Goal: Task Accomplishment & Management: Use online tool/utility

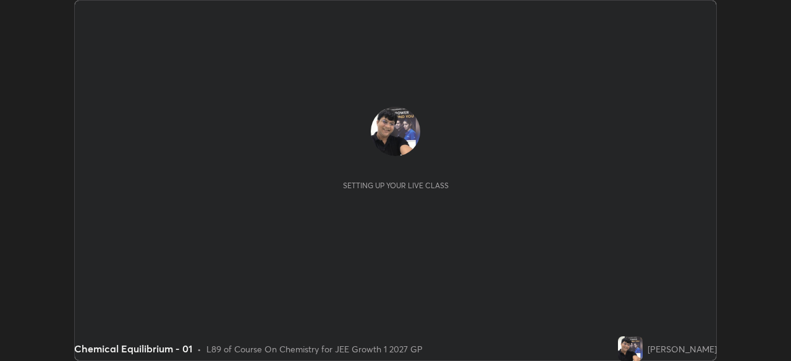
scroll to position [361, 790]
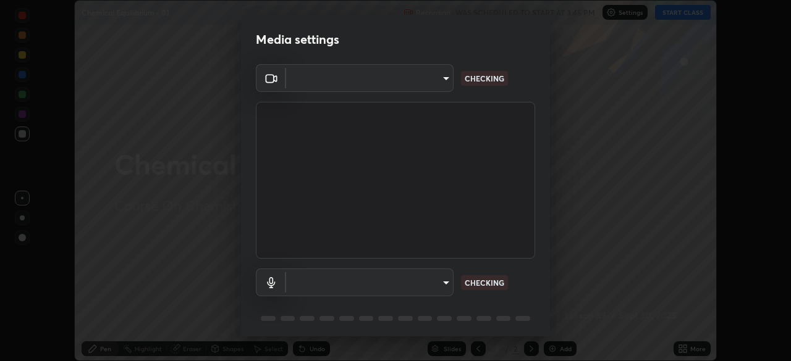
type input "1a0cd2fa9eaecc5464ce661d2c376d4f68bb2a1a8db1c3726163fcb70f995fb6"
click at [445, 283] on body "Erase all Chemical Equilibrium - 01 Recording WAS SCHEDULED TO START AT 3:45 PM…" at bounding box center [395, 180] width 791 height 361
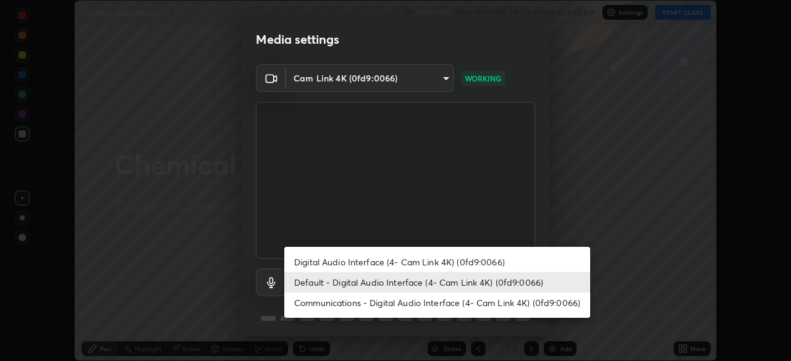
click at [414, 260] on li "Digital Audio Interface (4- Cam Link 4K) (0fd9:0066)" at bounding box center [437, 262] width 306 height 20
type input "e17c92aa16ab37c28b271ebebeb49827e755929928c113890b21bac34b1ba5a6"
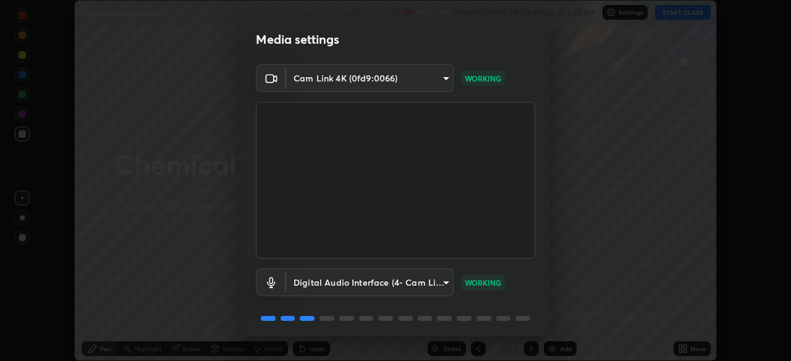
scroll to position [44, 0]
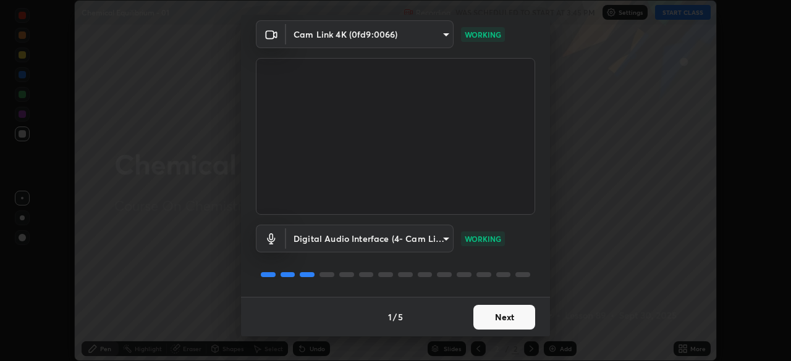
click at [492, 316] on button "Next" at bounding box center [504, 317] width 62 height 25
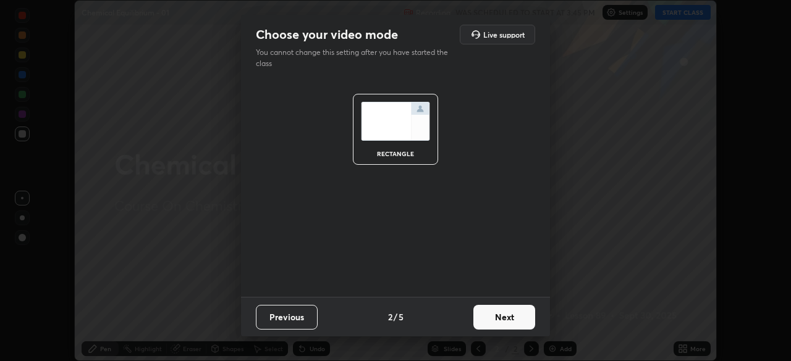
scroll to position [0, 0]
click at [496, 320] on button "Next" at bounding box center [504, 317] width 62 height 25
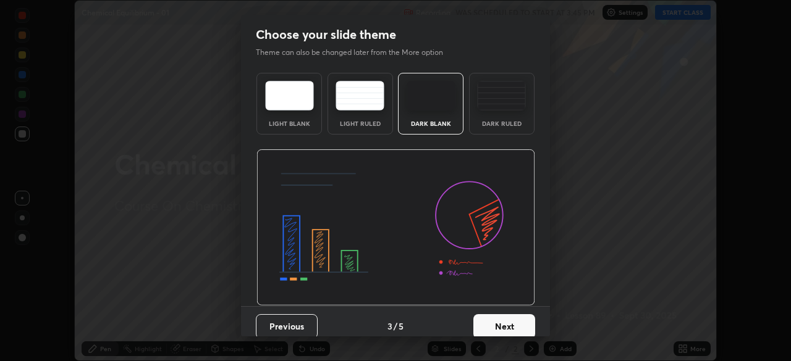
click at [505, 324] on button "Next" at bounding box center [504, 327] width 62 height 25
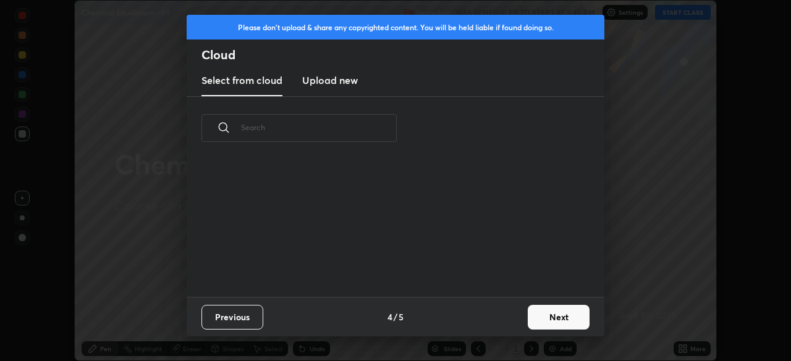
scroll to position [137, 397]
click at [553, 319] on button "Next" at bounding box center [559, 317] width 62 height 25
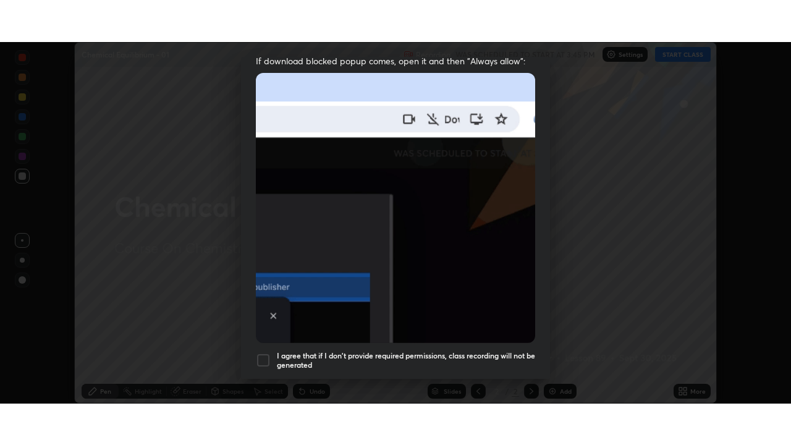
scroll to position [296, 0]
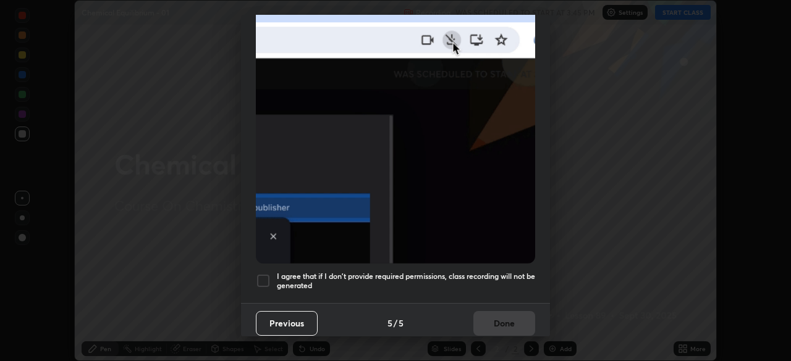
click at [262, 277] on div at bounding box center [263, 281] width 15 height 15
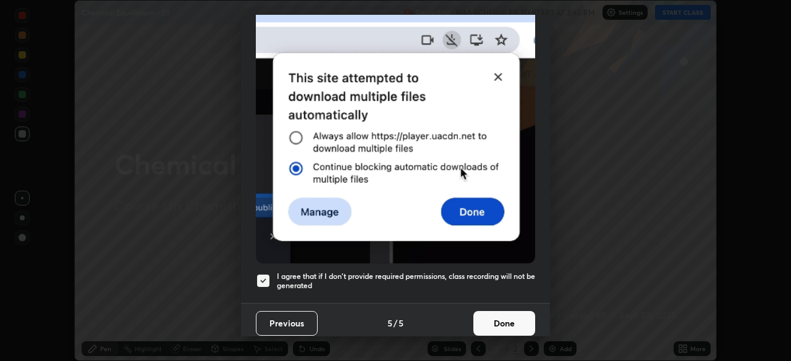
click at [492, 315] on button "Done" at bounding box center [504, 323] width 62 height 25
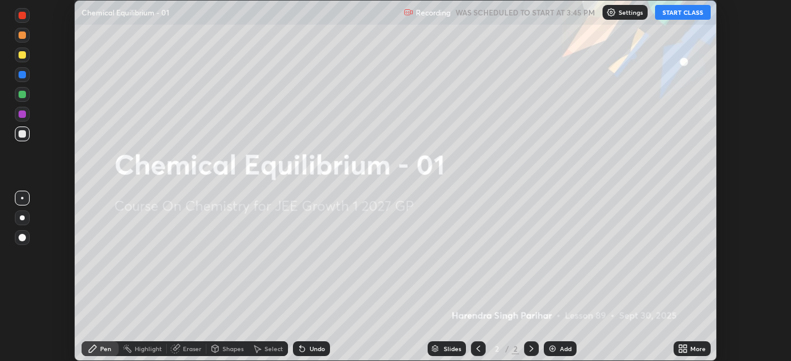
click at [677, 14] on button "START CLASS" at bounding box center [683, 12] width 56 height 15
click at [682, 347] on icon at bounding box center [680, 346] width 3 height 3
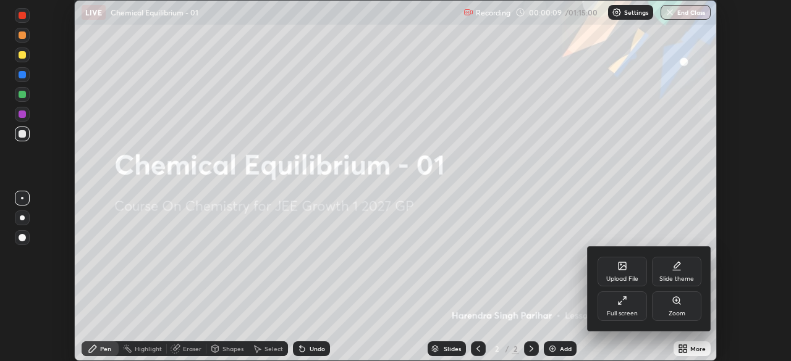
click at [624, 298] on icon at bounding box center [624, 298] width 3 height 3
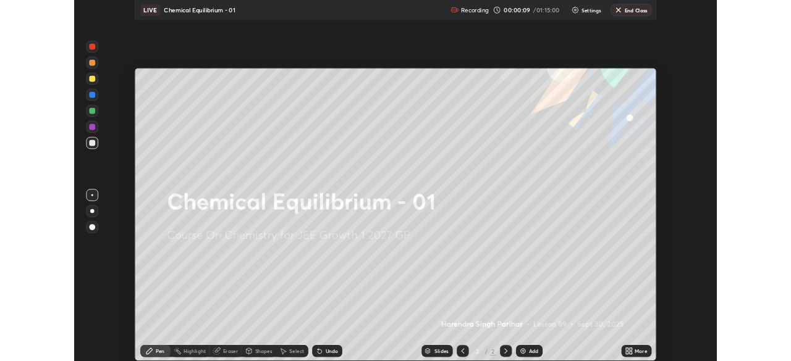
scroll to position [445, 791]
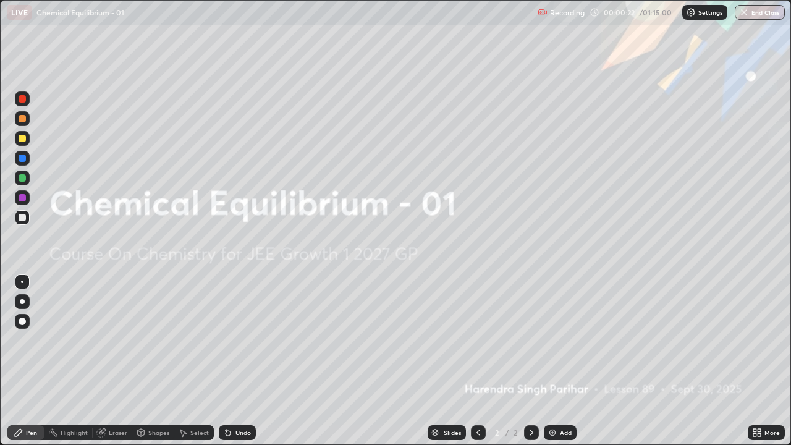
click at [551, 361] on img at bounding box center [552, 433] width 10 height 10
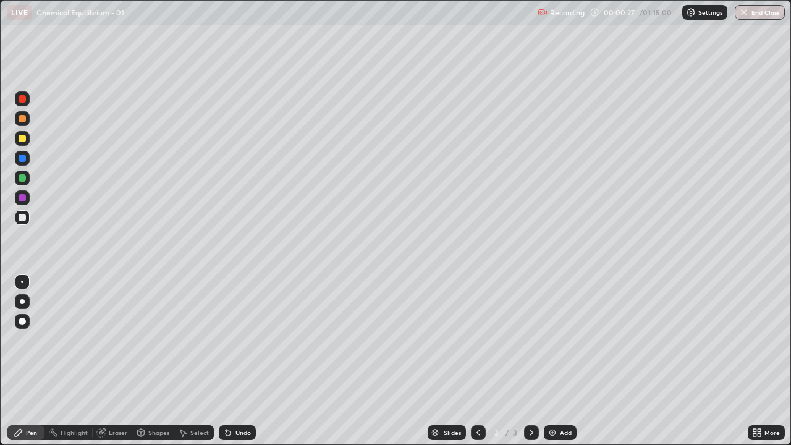
click at [21, 139] on div at bounding box center [22, 138] width 7 height 7
click at [23, 319] on div at bounding box center [22, 321] width 7 height 7
click at [22, 219] on div at bounding box center [22, 217] width 7 height 7
click at [25, 220] on div at bounding box center [22, 217] width 7 height 7
click at [22, 176] on div at bounding box center [22, 177] width 7 height 7
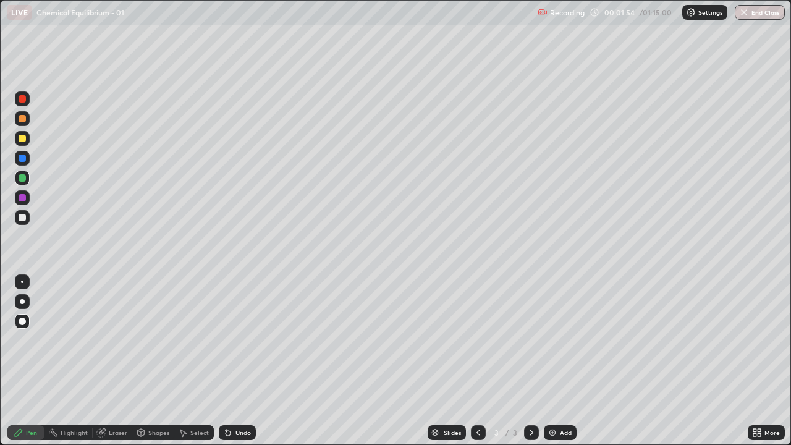
click at [229, 361] on icon at bounding box center [228, 433] width 5 height 5
click at [228, 361] on div "Undo" at bounding box center [235, 432] width 42 height 25
click at [229, 361] on div "Undo" at bounding box center [235, 432] width 42 height 25
click at [230, 361] on div "Undo" at bounding box center [235, 432] width 42 height 25
click at [235, 361] on div "Undo" at bounding box center [242, 432] width 15 height 6
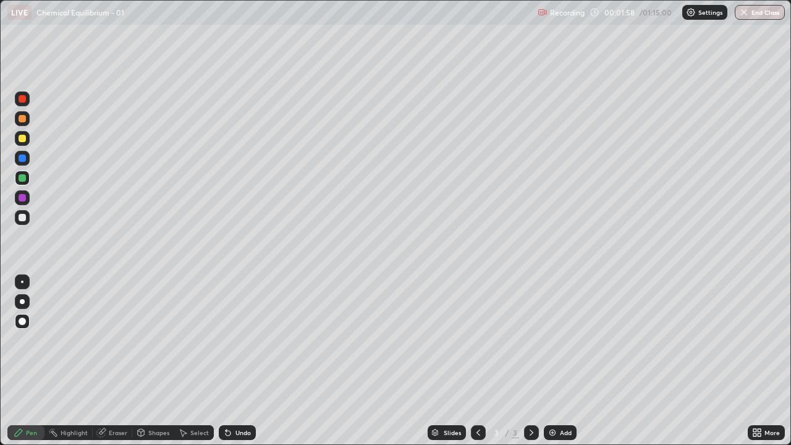
click at [229, 361] on icon at bounding box center [228, 433] width 5 height 5
click at [227, 361] on icon at bounding box center [228, 433] width 10 height 10
click at [554, 361] on img at bounding box center [552, 433] width 10 height 10
click at [23, 216] on div at bounding box center [22, 217] width 7 height 7
click at [19, 219] on div at bounding box center [22, 217] width 7 height 7
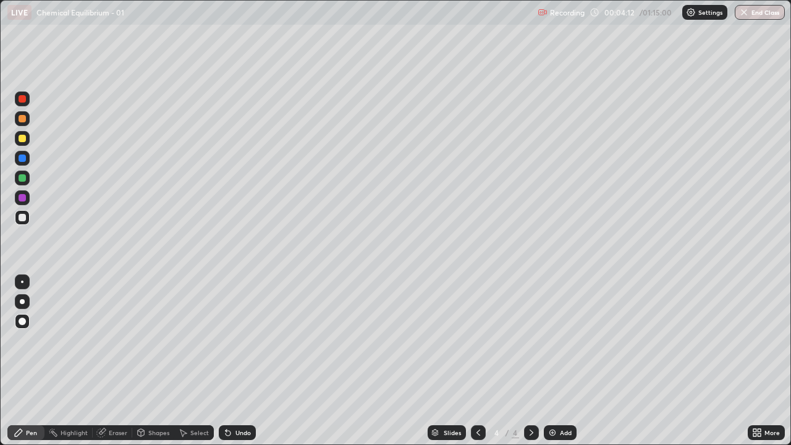
click at [156, 361] on div "Shapes" at bounding box center [158, 432] width 21 height 6
click at [164, 361] on div "Shapes" at bounding box center [158, 432] width 21 height 6
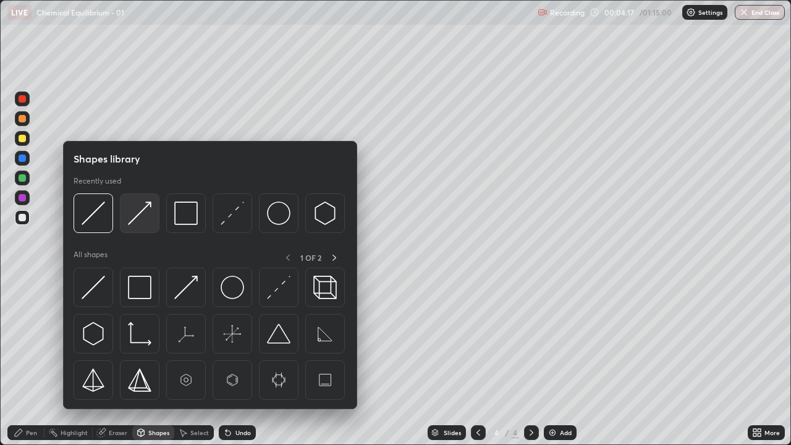
click at [146, 205] on img at bounding box center [139, 212] width 23 height 23
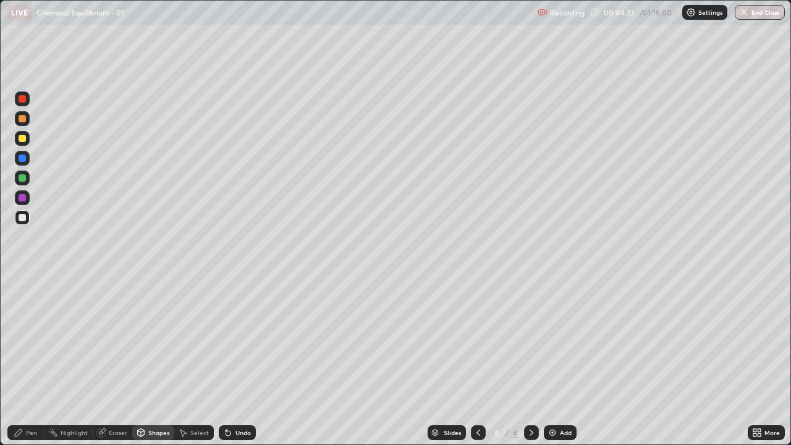
click at [229, 361] on div "Undo" at bounding box center [237, 432] width 37 height 15
click at [28, 361] on div "Pen" at bounding box center [31, 432] width 11 height 6
click at [23, 141] on div at bounding box center [22, 138] width 7 height 7
click at [20, 179] on div at bounding box center [22, 177] width 7 height 7
click at [21, 137] on div at bounding box center [22, 138] width 7 height 7
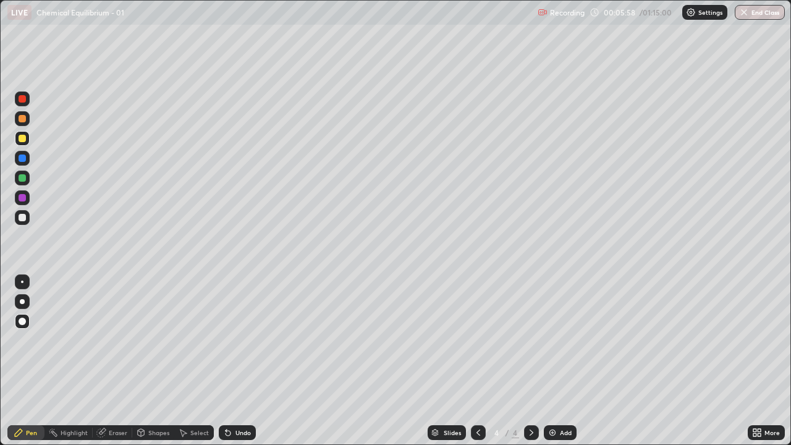
click at [21, 214] on div at bounding box center [22, 217] width 7 height 7
click at [229, 361] on icon at bounding box center [228, 433] width 5 height 5
click at [226, 361] on icon at bounding box center [228, 433] width 10 height 10
click at [225, 361] on icon at bounding box center [228, 433] width 10 height 10
click at [223, 361] on div "Undo" at bounding box center [237, 432] width 37 height 15
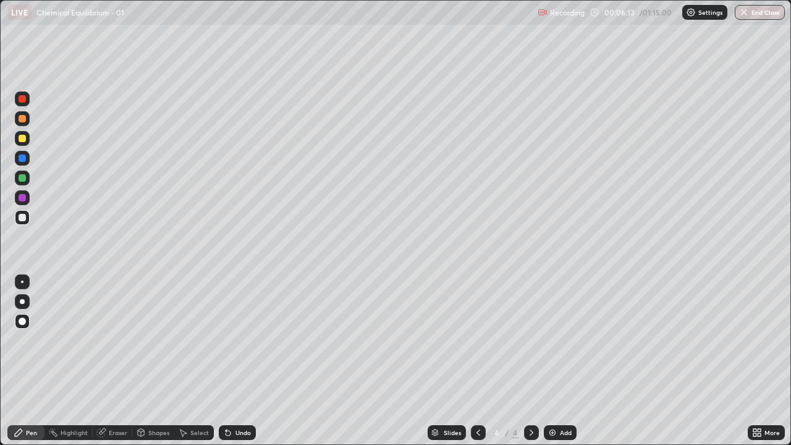
click at [224, 361] on div "Undo" at bounding box center [237, 432] width 37 height 15
click at [223, 361] on icon at bounding box center [228, 433] width 10 height 10
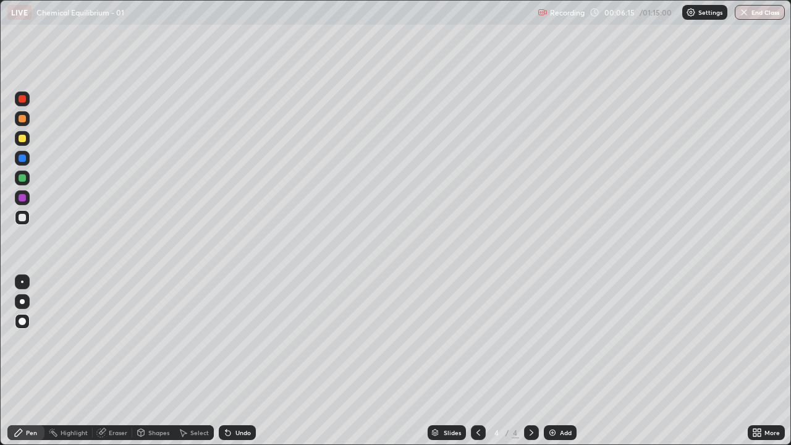
click at [21, 139] on div at bounding box center [22, 138] width 7 height 7
click at [21, 218] on div at bounding box center [22, 217] width 7 height 7
click at [153, 361] on div "Shapes" at bounding box center [158, 432] width 21 height 6
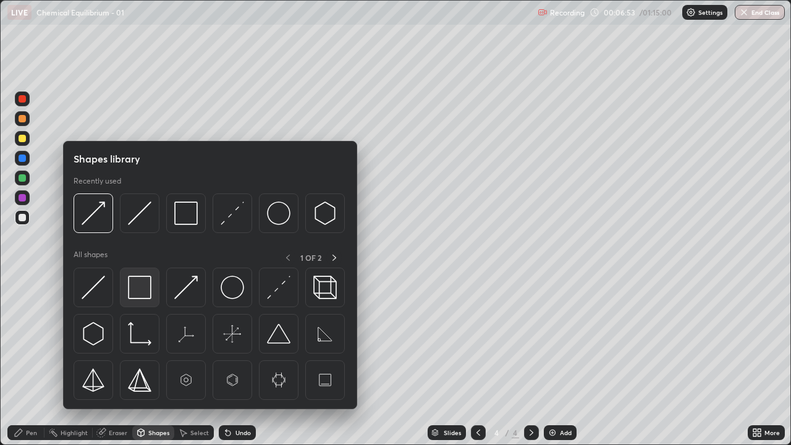
click at [140, 288] on img at bounding box center [139, 287] width 23 height 23
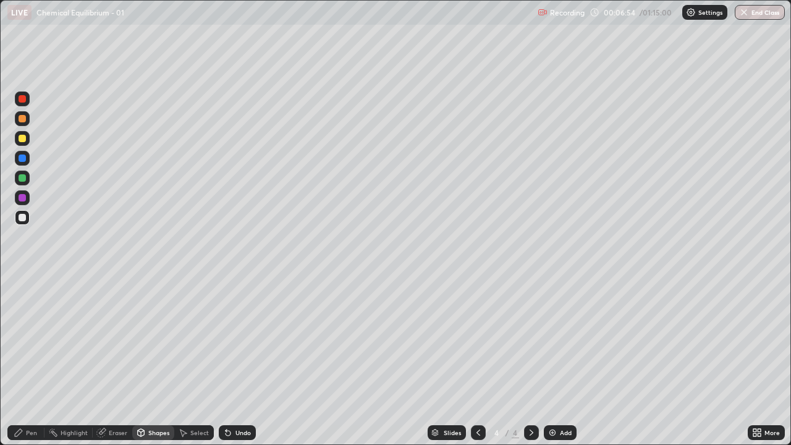
click at [20, 158] on div at bounding box center [22, 157] width 7 height 7
click at [30, 361] on div "Pen" at bounding box center [31, 432] width 11 height 6
click at [21, 120] on div at bounding box center [22, 118] width 7 height 7
click at [21, 217] on div at bounding box center [22, 217] width 7 height 7
click at [20, 177] on div at bounding box center [22, 177] width 7 height 7
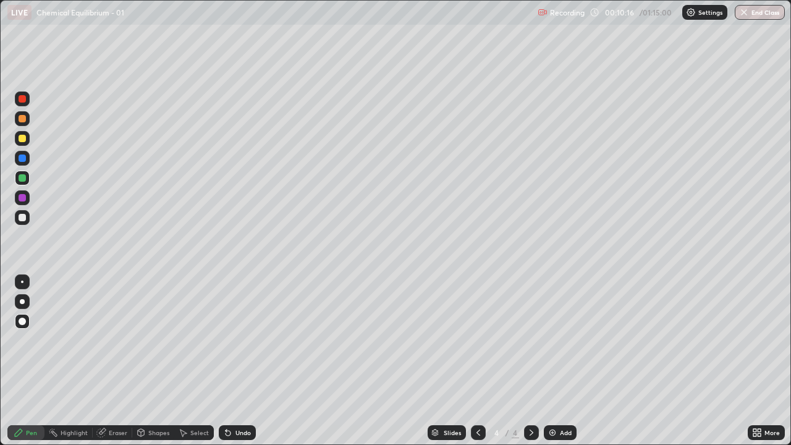
click at [546, 361] on div "Add" at bounding box center [560, 432] width 33 height 15
click at [23, 216] on div at bounding box center [22, 217] width 7 height 7
click at [23, 140] on div at bounding box center [22, 138] width 7 height 7
click at [229, 361] on icon at bounding box center [228, 433] width 10 height 10
click at [22, 174] on div at bounding box center [22, 177] width 7 height 7
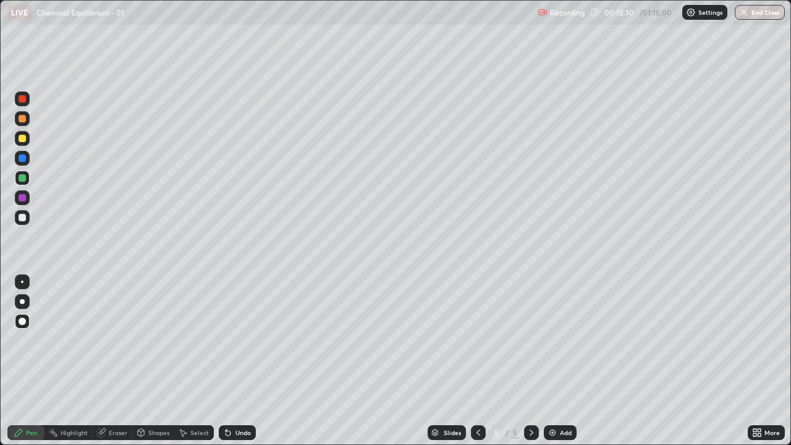
click at [162, 361] on div "Shapes" at bounding box center [158, 432] width 21 height 6
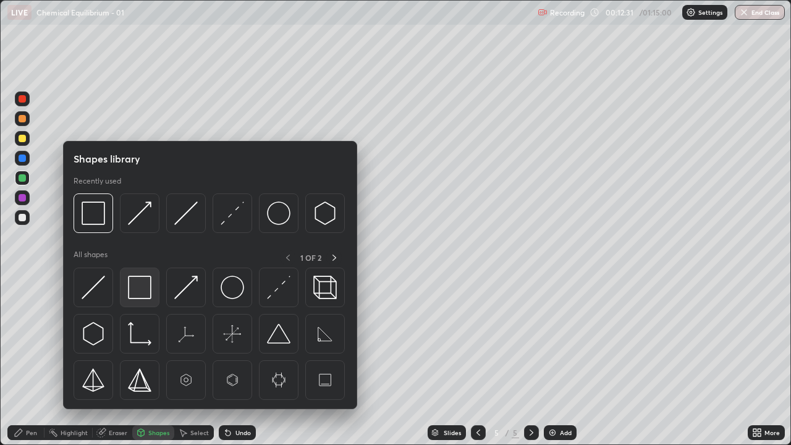
click at [138, 282] on img at bounding box center [139, 287] width 23 height 23
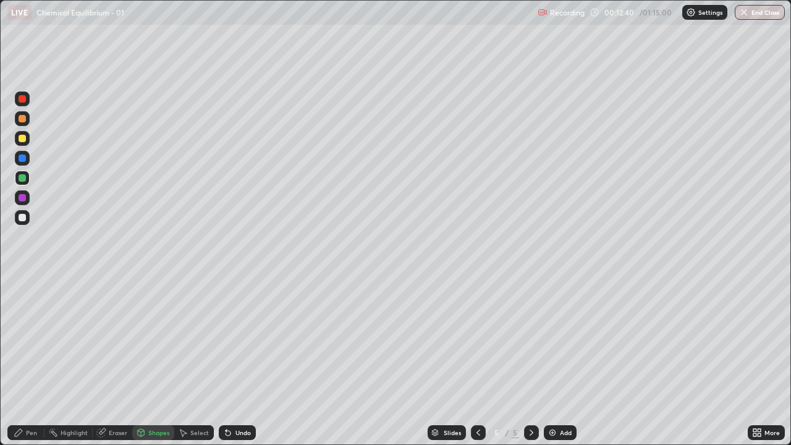
click at [35, 361] on div "Pen" at bounding box center [25, 432] width 37 height 15
click at [22, 218] on div at bounding box center [22, 217] width 7 height 7
click at [123, 361] on div "Eraser" at bounding box center [118, 432] width 19 height 6
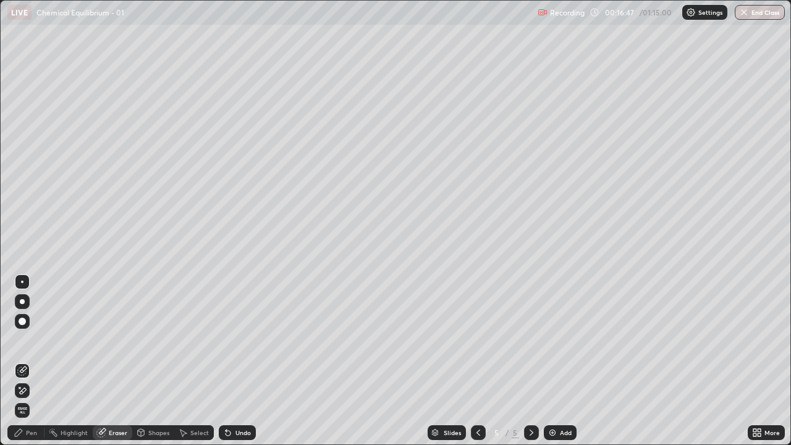
click at [33, 361] on div "Pen" at bounding box center [31, 432] width 11 height 6
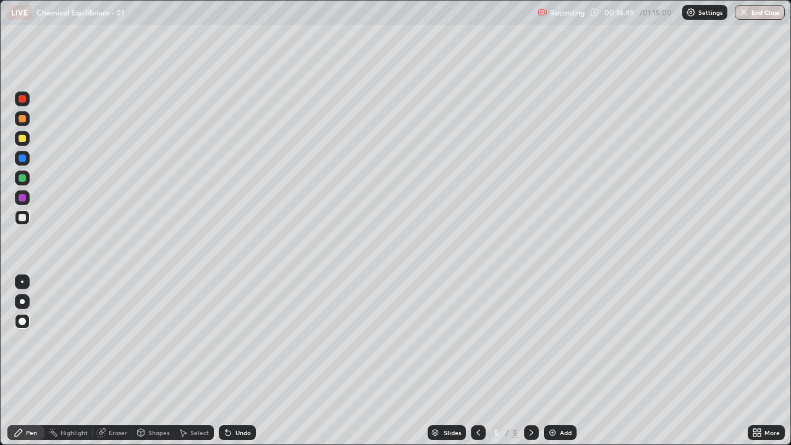
click at [22, 117] on div at bounding box center [22, 118] width 7 height 7
click at [25, 178] on div at bounding box center [22, 177] width 7 height 7
click at [22, 198] on div at bounding box center [22, 197] width 7 height 7
click at [22, 119] on div at bounding box center [22, 118] width 7 height 7
click at [20, 217] on div at bounding box center [22, 217] width 7 height 7
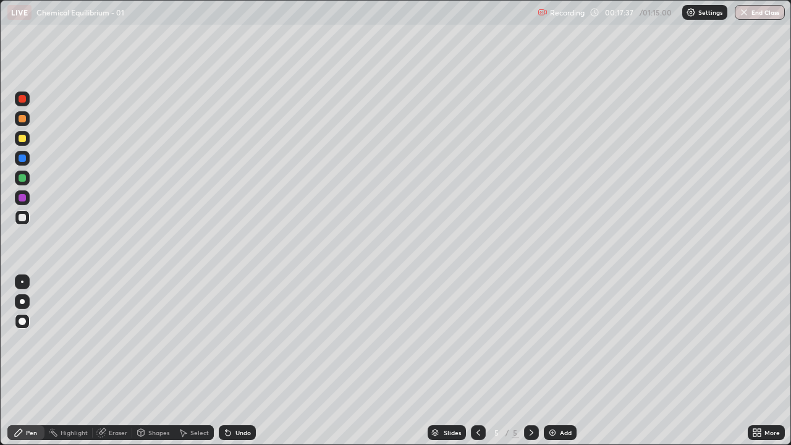
click at [114, 361] on div "Eraser" at bounding box center [118, 432] width 19 height 6
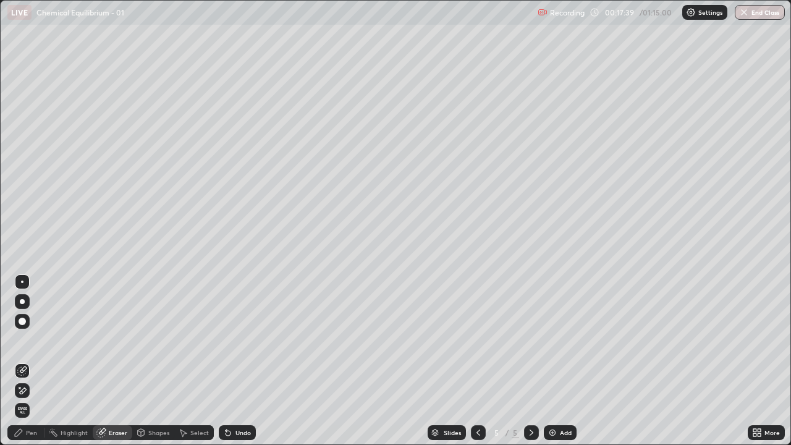
click at [33, 361] on div "Pen" at bounding box center [31, 432] width 11 height 6
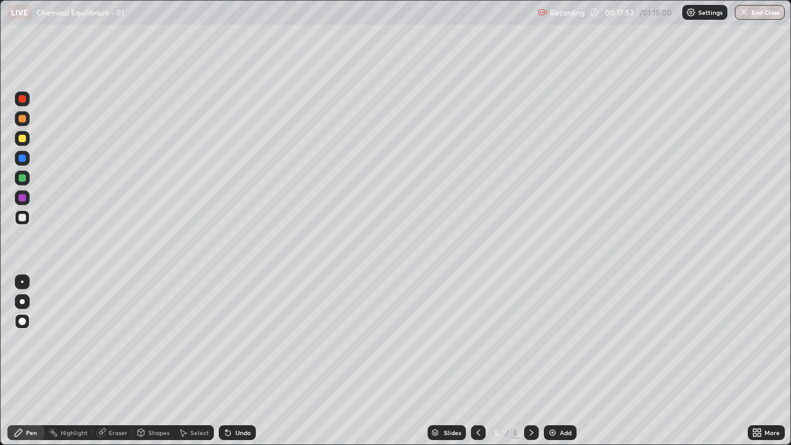
click at [228, 361] on icon at bounding box center [228, 433] width 5 height 5
click at [229, 361] on icon at bounding box center [228, 433] width 5 height 5
click at [226, 361] on icon at bounding box center [228, 433] width 5 height 5
click at [226, 361] on icon at bounding box center [226, 429] width 1 height 1
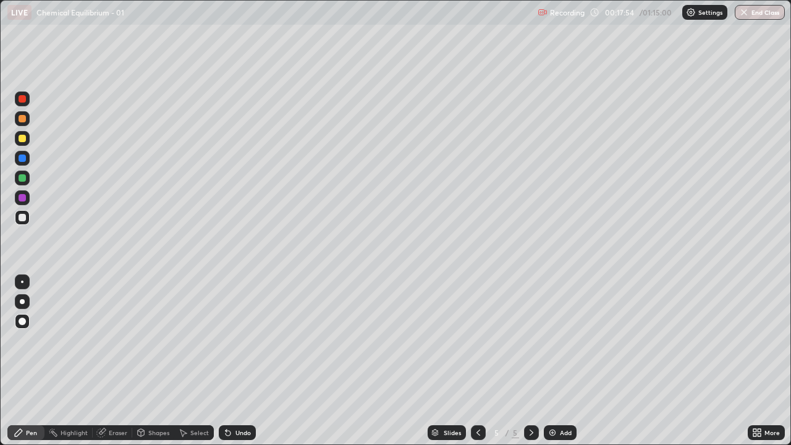
click at [226, 361] on icon at bounding box center [226, 429] width 1 height 1
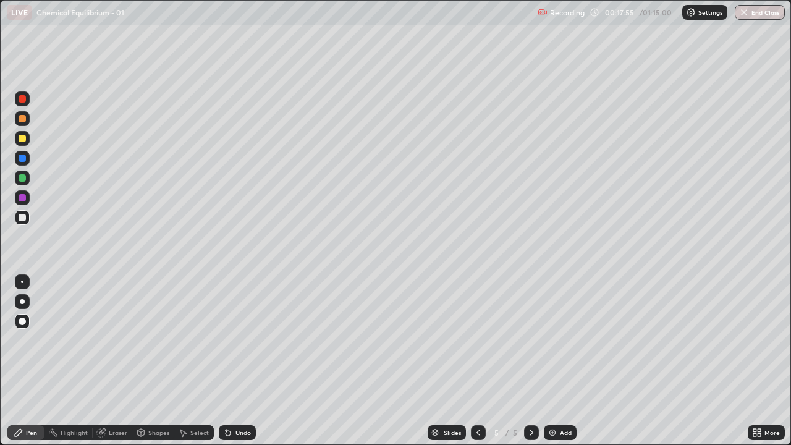
click at [226, 361] on icon at bounding box center [226, 429] width 1 height 1
click at [226, 361] on icon at bounding box center [228, 433] width 5 height 5
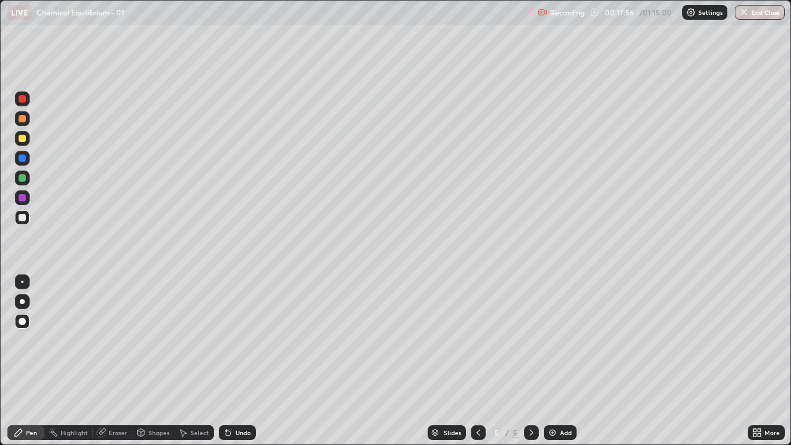
click at [223, 361] on icon at bounding box center [228, 433] width 10 height 10
click at [226, 361] on icon at bounding box center [228, 433] width 5 height 5
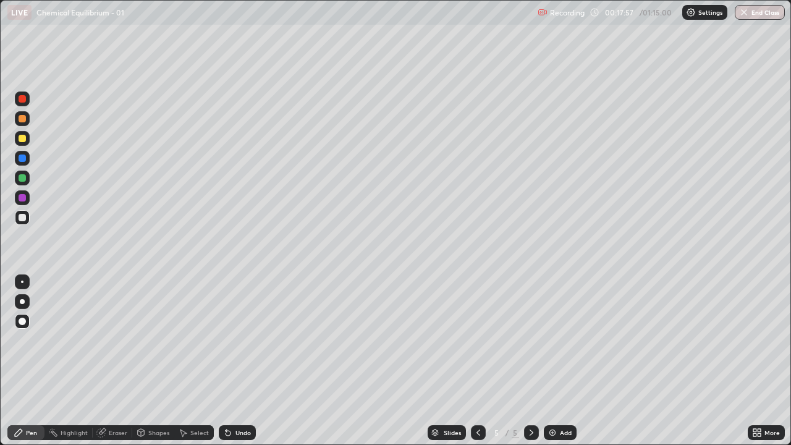
click at [226, 361] on icon at bounding box center [228, 433] width 5 height 5
click at [222, 361] on div "Undo" at bounding box center [237, 432] width 37 height 15
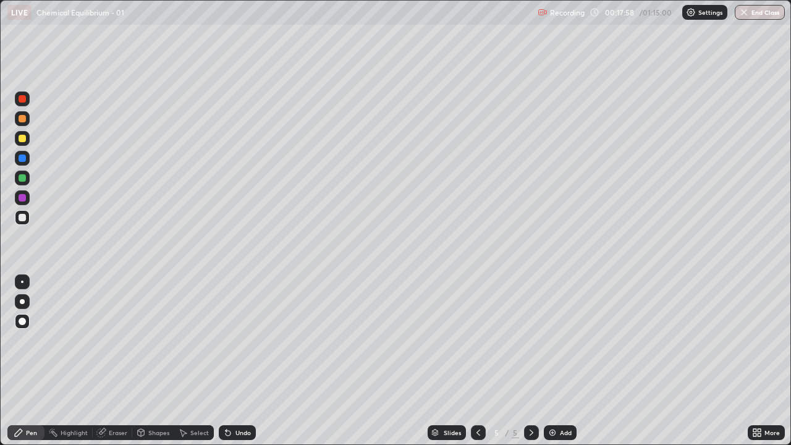
click at [223, 361] on icon at bounding box center [228, 433] width 10 height 10
click at [222, 361] on div "Undo" at bounding box center [237, 432] width 37 height 15
click at [226, 361] on icon at bounding box center [228, 433] width 5 height 5
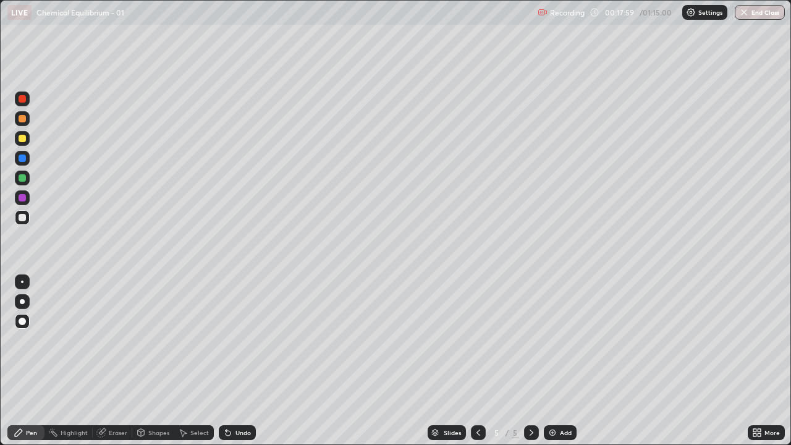
click at [226, 361] on icon at bounding box center [228, 433] width 5 height 5
click at [224, 361] on icon at bounding box center [228, 433] width 10 height 10
click at [226, 361] on icon at bounding box center [228, 433] width 5 height 5
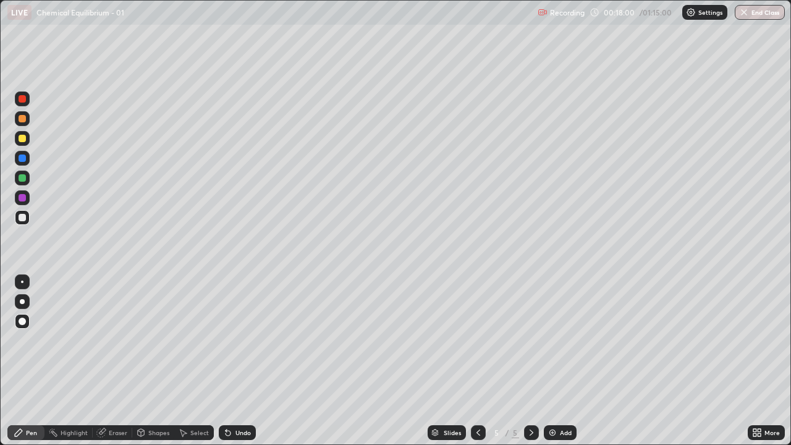
click at [226, 361] on icon at bounding box center [228, 433] width 5 height 5
click at [221, 361] on div "Undo" at bounding box center [237, 432] width 37 height 15
click at [226, 361] on icon at bounding box center [228, 433] width 5 height 5
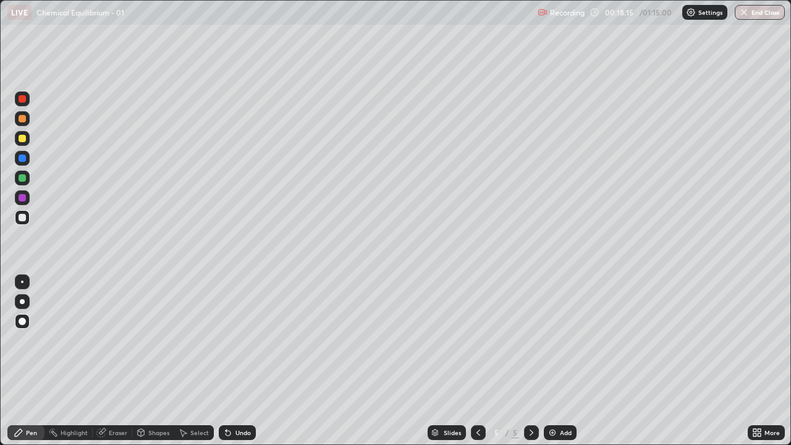
click at [226, 361] on icon at bounding box center [228, 433] width 5 height 5
click at [227, 361] on icon at bounding box center [228, 433] width 5 height 5
click at [226, 361] on icon at bounding box center [228, 433] width 5 height 5
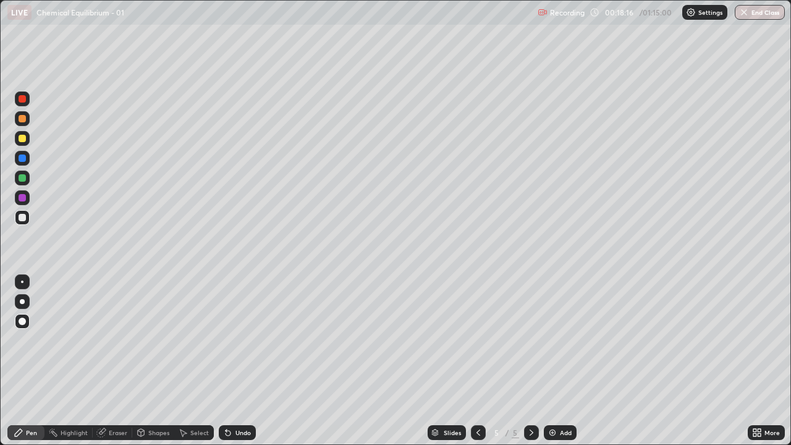
click at [226, 361] on icon at bounding box center [228, 433] width 5 height 5
click at [227, 361] on icon at bounding box center [228, 433] width 5 height 5
click at [228, 361] on icon at bounding box center [228, 433] width 5 height 5
click at [22, 120] on div at bounding box center [22, 118] width 7 height 7
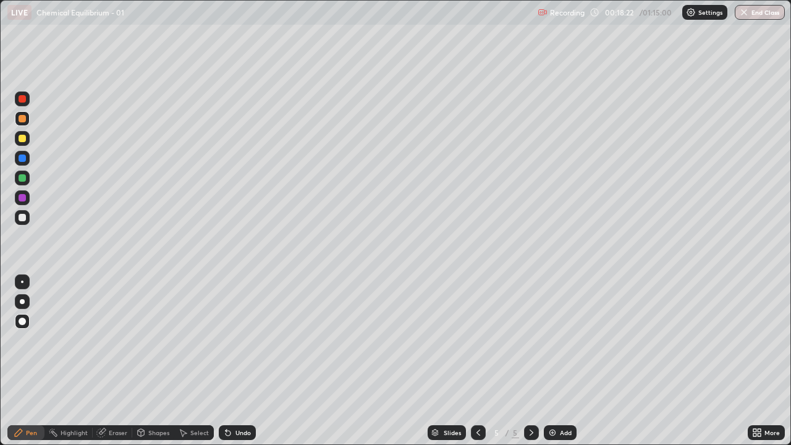
click at [32, 361] on div "Pen" at bounding box center [31, 432] width 11 height 6
click at [227, 361] on icon at bounding box center [228, 433] width 5 height 5
click at [226, 361] on icon at bounding box center [228, 433] width 5 height 5
click at [223, 361] on icon at bounding box center [228, 433] width 10 height 10
click at [24, 180] on div at bounding box center [22, 177] width 7 height 7
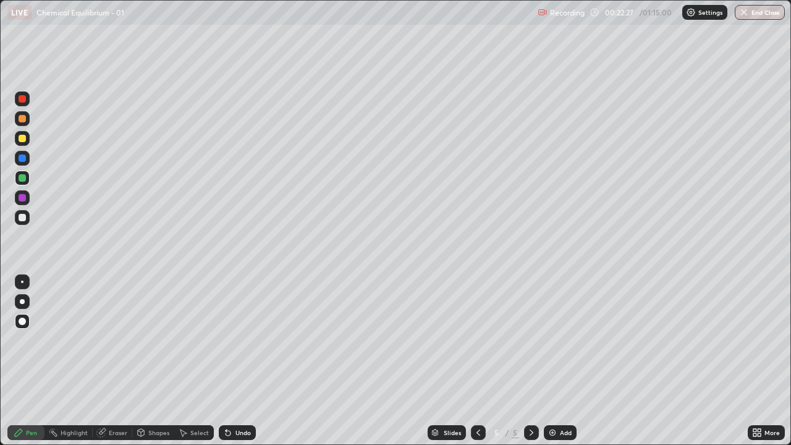
click at [23, 138] on div at bounding box center [22, 138] width 7 height 7
click at [473, 361] on icon at bounding box center [478, 433] width 10 height 10
click at [114, 361] on div "Eraser" at bounding box center [118, 432] width 19 height 6
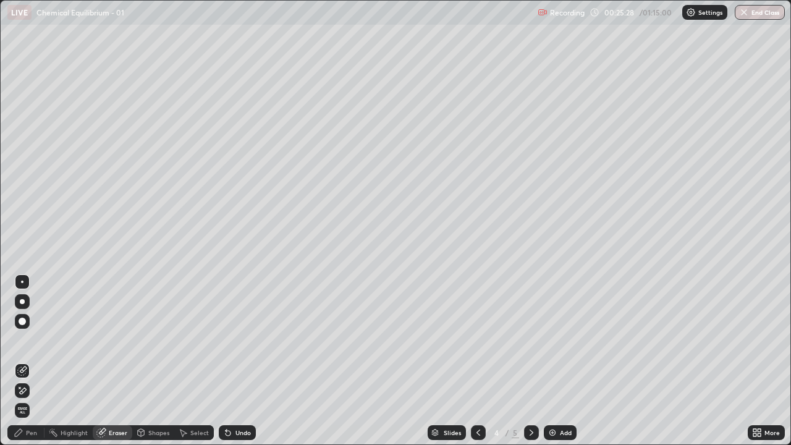
click at [23, 361] on icon at bounding box center [19, 433] width 10 height 10
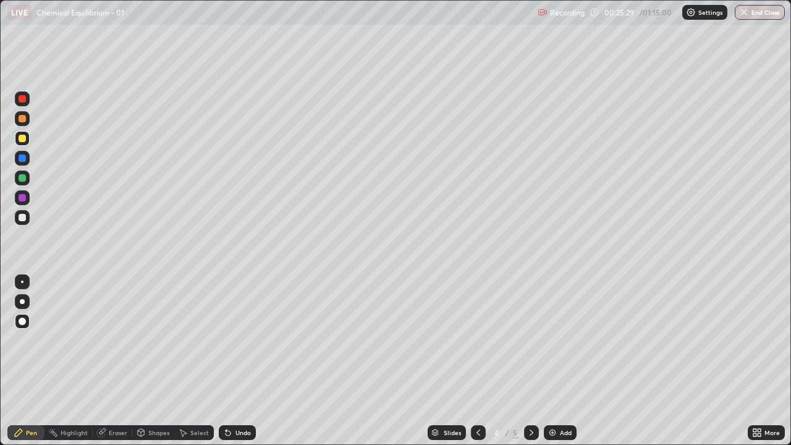
click at [23, 119] on div at bounding box center [22, 118] width 7 height 7
click at [529, 361] on icon at bounding box center [531, 433] width 10 height 10
click at [476, 361] on icon at bounding box center [478, 433] width 10 height 10
click at [530, 361] on icon at bounding box center [532, 432] width 4 height 6
click at [554, 361] on img at bounding box center [552, 433] width 10 height 10
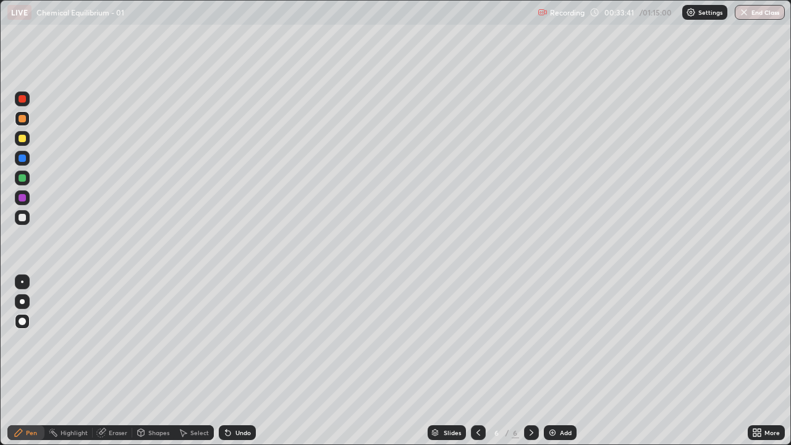
click at [25, 218] on div at bounding box center [22, 217] width 7 height 7
click at [161, 361] on div "Shapes" at bounding box center [158, 432] width 21 height 6
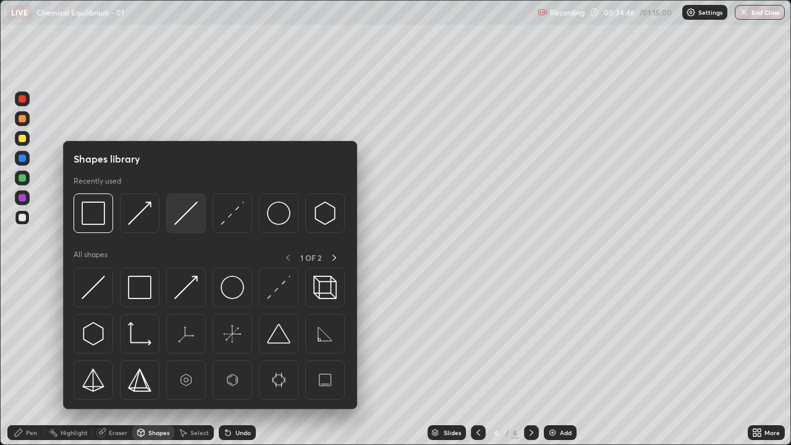
click at [188, 213] on img at bounding box center [185, 212] width 23 height 23
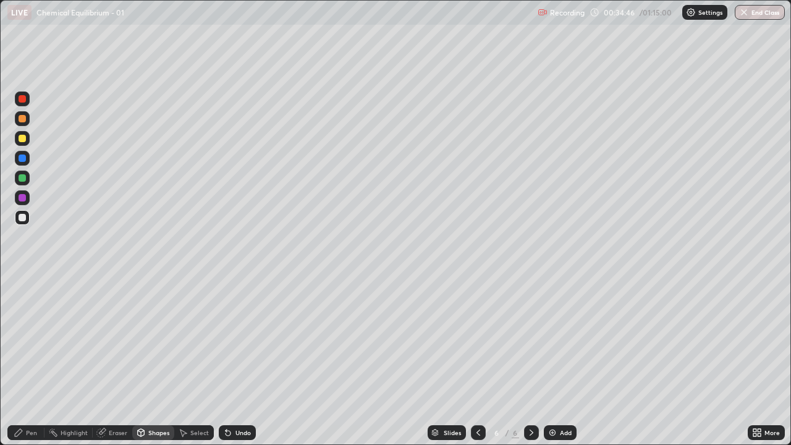
click at [21, 140] on div at bounding box center [22, 138] width 7 height 7
click at [474, 361] on icon at bounding box center [478, 433] width 10 height 10
click at [477, 361] on icon at bounding box center [478, 433] width 10 height 10
click at [22, 119] on div at bounding box center [22, 118] width 7 height 7
click at [34, 361] on div "Pen" at bounding box center [31, 432] width 11 height 6
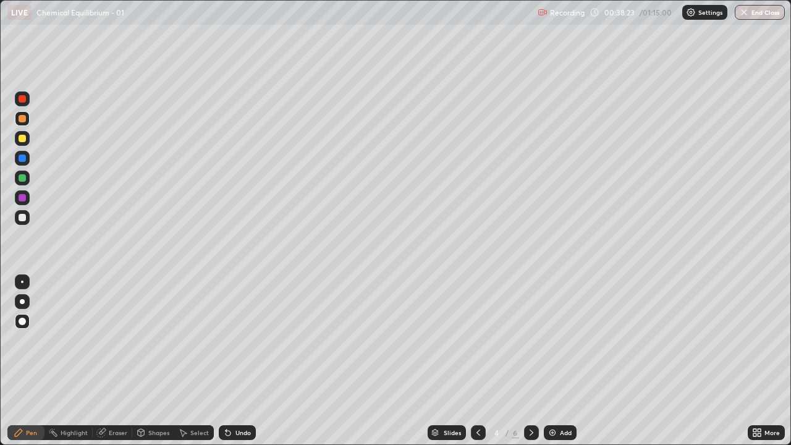
click at [153, 361] on div "Shapes" at bounding box center [158, 432] width 21 height 6
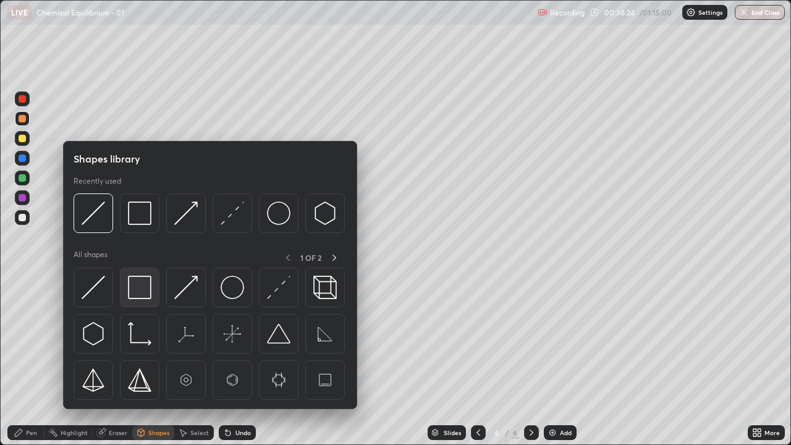
click at [136, 286] on img at bounding box center [139, 287] width 23 height 23
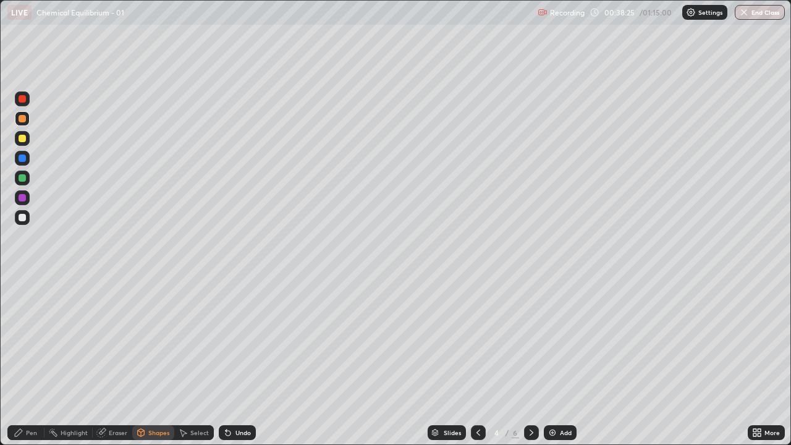
click at [24, 158] on div at bounding box center [22, 157] width 7 height 7
click at [30, 361] on div "Pen" at bounding box center [31, 432] width 11 height 6
click at [528, 361] on div at bounding box center [531, 432] width 15 height 15
click at [557, 361] on div "Add" at bounding box center [560, 432] width 33 height 15
click at [759, 361] on icon at bounding box center [759, 430] width 3 height 3
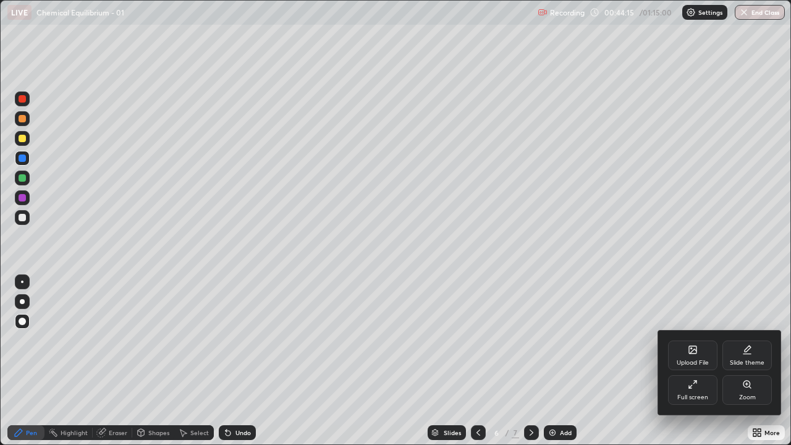
click at [692, 361] on icon at bounding box center [693, 384] width 10 height 10
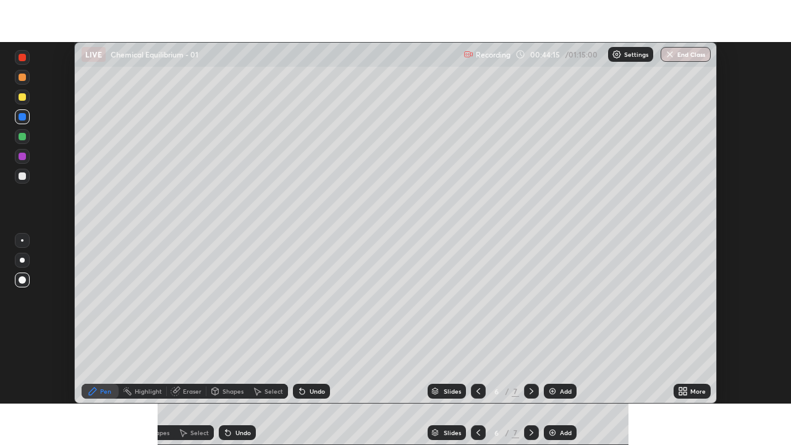
scroll to position [61429, 60999]
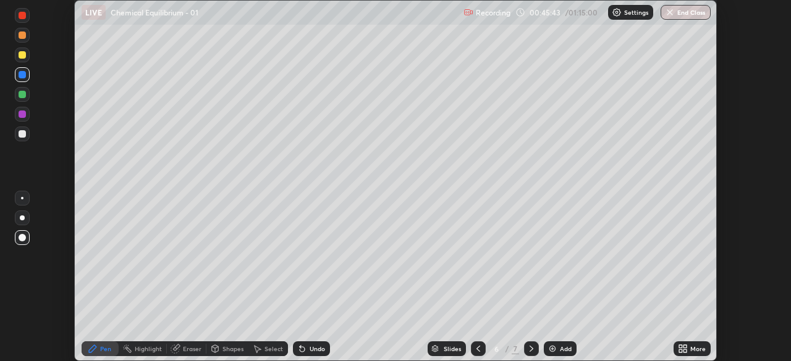
click at [682, 346] on icon at bounding box center [680, 346] width 3 height 3
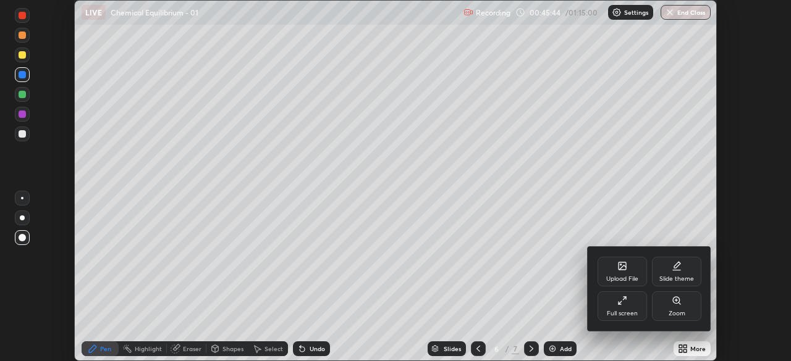
click at [617, 302] on icon at bounding box center [622, 301] width 10 height 10
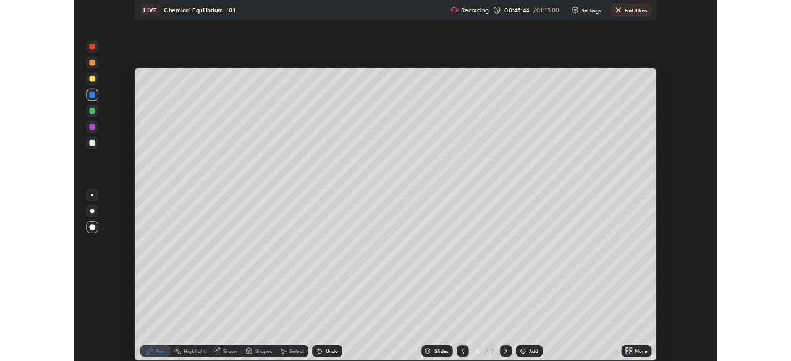
scroll to position [445, 791]
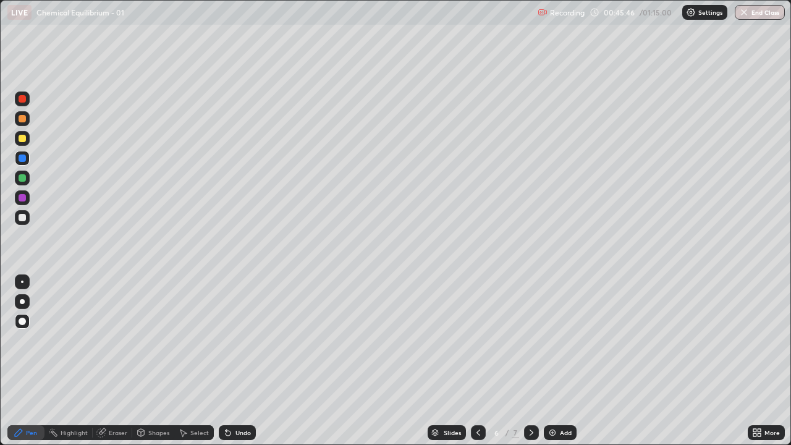
click at [22, 214] on div at bounding box center [22, 217] width 7 height 7
click at [23, 139] on div at bounding box center [22, 138] width 7 height 7
click at [228, 361] on icon at bounding box center [228, 433] width 10 height 10
click at [23, 218] on div at bounding box center [22, 217] width 7 height 7
click at [20, 177] on div at bounding box center [22, 177] width 7 height 7
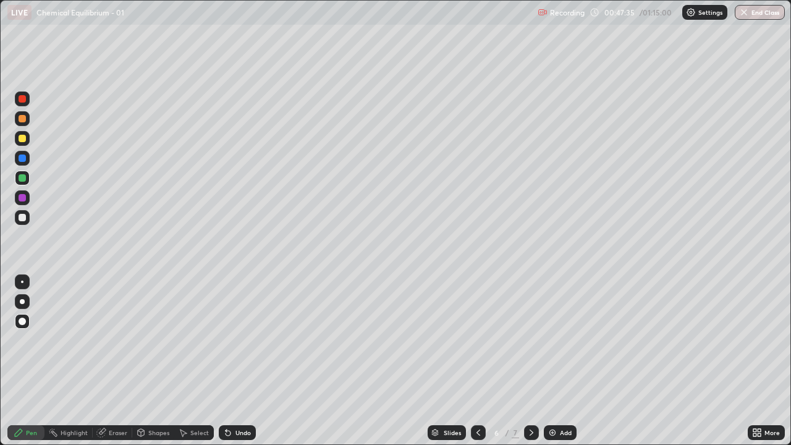
click at [23, 138] on div at bounding box center [22, 138] width 7 height 7
click at [154, 361] on div "Shapes" at bounding box center [158, 432] width 21 height 6
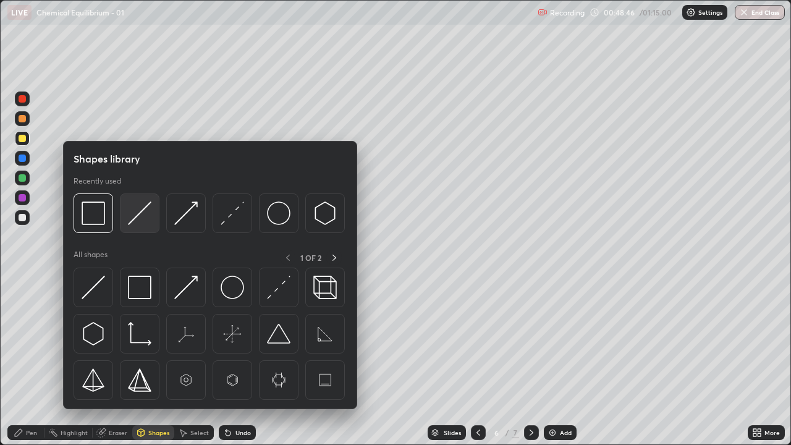
click at [139, 209] on img at bounding box center [139, 212] width 23 height 23
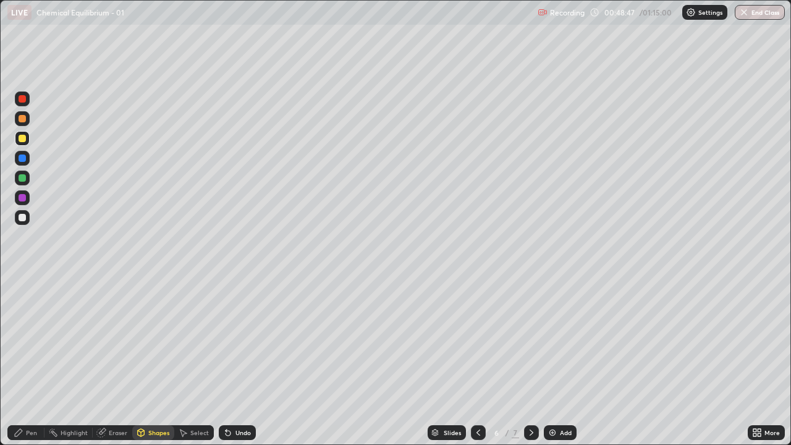
click at [22, 118] on div at bounding box center [22, 118] width 7 height 7
click at [35, 361] on div "Pen" at bounding box center [31, 432] width 11 height 6
click at [21, 119] on div at bounding box center [22, 118] width 7 height 7
click at [20, 179] on div at bounding box center [22, 177] width 7 height 7
click at [21, 116] on div at bounding box center [22, 118] width 7 height 7
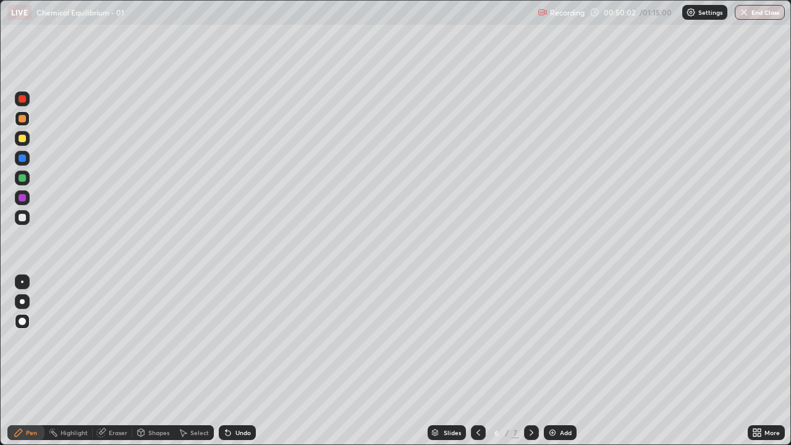
click at [227, 361] on icon at bounding box center [228, 433] width 10 height 10
click at [226, 361] on icon at bounding box center [228, 433] width 10 height 10
click at [230, 361] on icon at bounding box center [228, 433] width 10 height 10
click at [23, 215] on div at bounding box center [22, 217] width 7 height 7
click at [23, 161] on div at bounding box center [22, 157] width 7 height 7
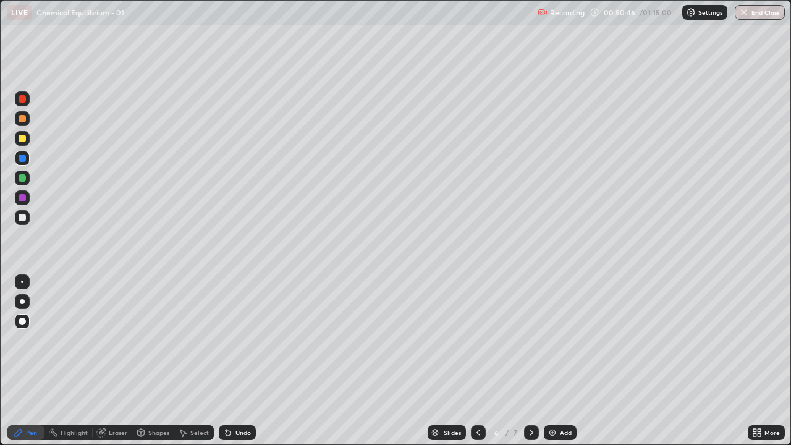
click at [21, 218] on div at bounding box center [22, 217] width 7 height 7
click at [551, 361] on img at bounding box center [552, 433] width 10 height 10
click at [156, 361] on div "Shapes" at bounding box center [158, 432] width 21 height 6
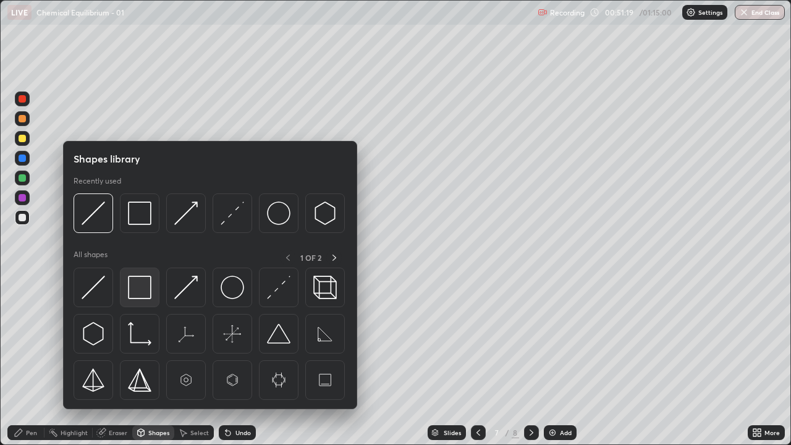
click at [133, 284] on img at bounding box center [139, 287] width 23 height 23
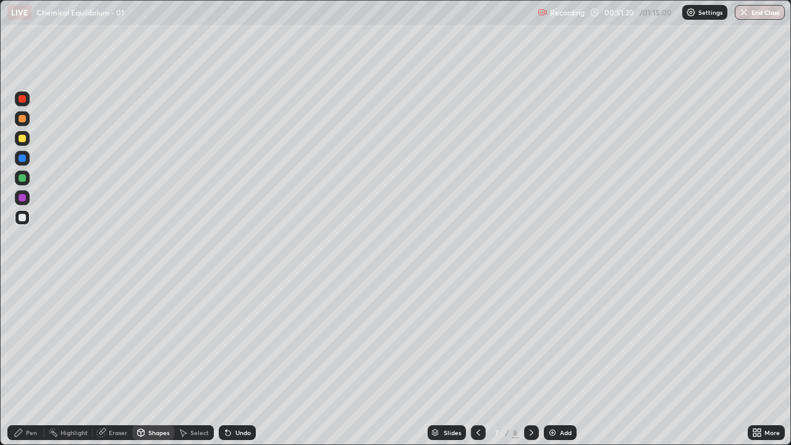
click at [22, 177] on div at bounding box center [22, 177] width 7 height 7
click at [33, 361] on div "Pen" at bounding box center [25, 432] width 37 height 15
click at [21, 119] on div at bounding box center [22, 118] width 7 height 7
click at [30, 361] on div "Pen" at bounding box center [31, 432] width 11 height 6
click at [22, 141] on div at bounding box center [22, 138] width 7 height 7
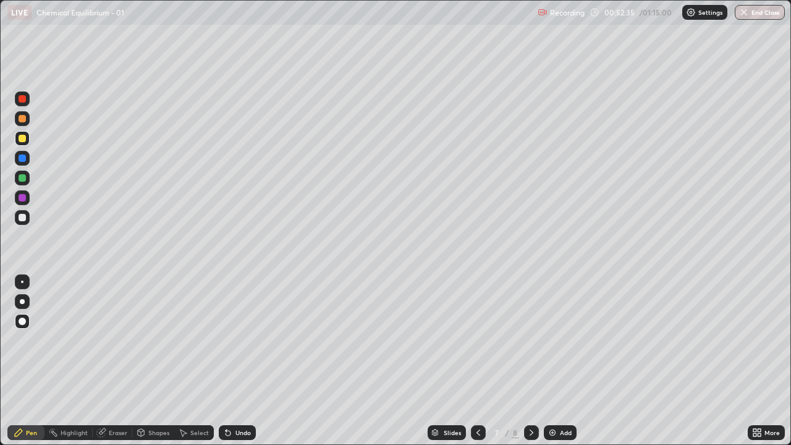
click at [22, 197] on div at bounding box center [22, 197] width 7 height 7
click at [759, 361] on icon at bounding box center [759, 430] width 3 height 3
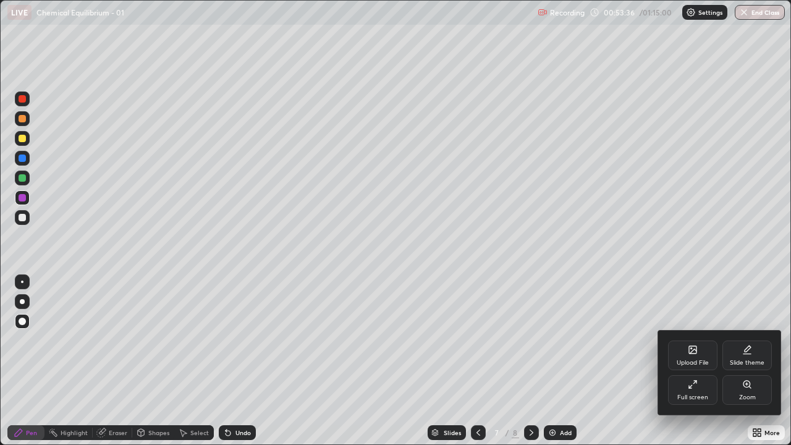
click at [685, 361] on div "Full screen" at bounding box center [692, 390] width 49 height 30
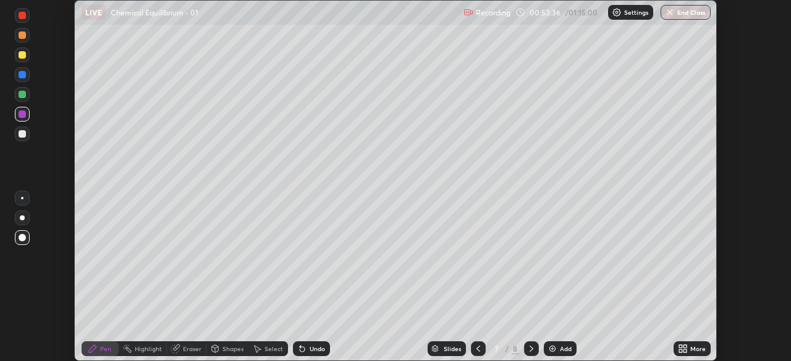
scroll to position [61429, 60999]
click at [476, 348] on icon at bounding box center [478, 349] width 4 height 6
click at [530, 349] on icon at bounding box center [531, 349] width 10 height 10
click at [679, 16] on button "End Class" at bounding box center [686, 12] width 49 height 15
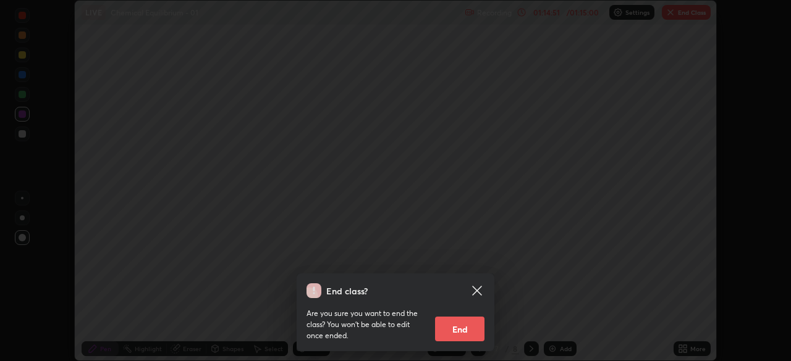
click at [458, 333] on button "End" at bounding box center [459, 329] width 49 height 25
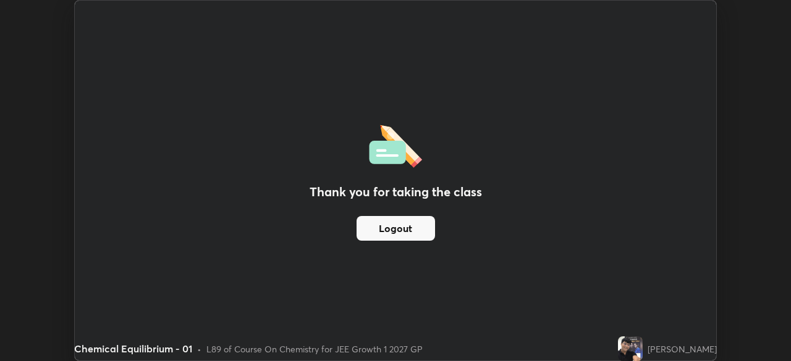
click at [415, 228] on button "Logout" at bounding box center [396, 228] width 78 height 25
